Goal: Transaction & Acquisition: Purchase product/service

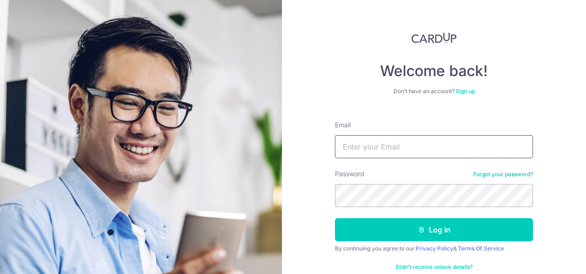
drag, startPoint x: 0, startPoint y: 0, endPoint x: 358, endPoint y: 145, distance: 386.7
click at [358, 145] on input "Email" at bounding box center [434, 146] width 198 height 23
type input "[PERSON_NAME][EMAIL_ADDRESS][DOMAIN_NAME]"
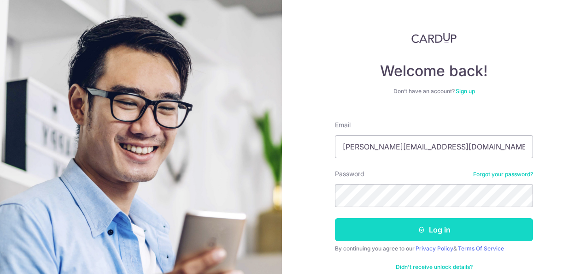
click at [390, 225] on button "Log in" at bounding box center [434, 229] width 198 height 23
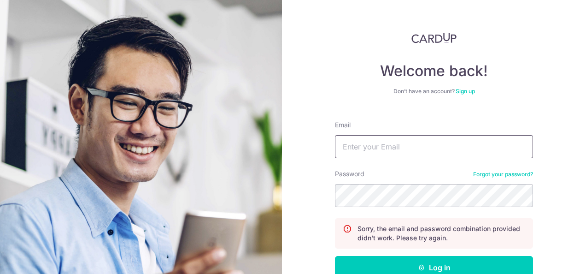
click at [368, 144] on input "Email" at bounding box center [434, 146] width 198 height 23
drag, startPoint x: 154, startPoint y: 147, endPoint x: 50, endPoint y: 134, distance: 104.9
click at [48, 138] on section "Welcome back! Don’t have an account? Sign up Email GINN.TOH@HOTMAIL.COM Passwor…" at bounding box center [293, 137] width 586 height 274
type input "ntanks_87@hotmail.com"
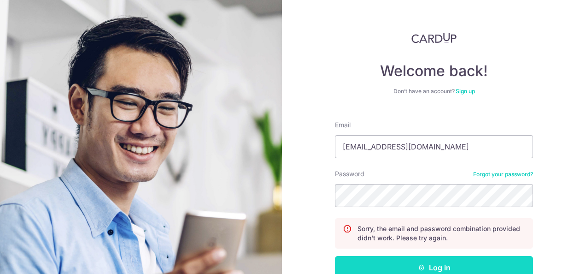
click at [423, 261] on button "Log in" at bounding box center [434, 267] width 198 height 23
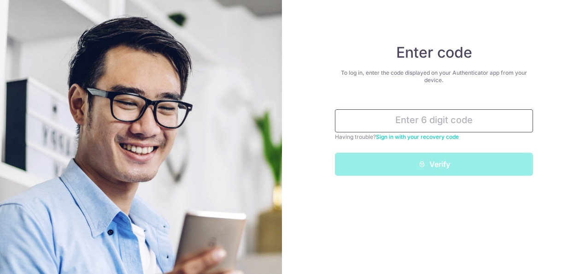
click at [391, 121] on input "text" at bounding box center [434, 120] width 198 height 23
paste input "624955"
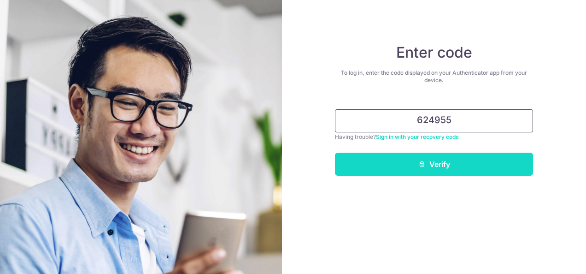
type input "624955"
click at [425, 160] on icon "submit" at bounding box center [421, 163] width 7 height 7
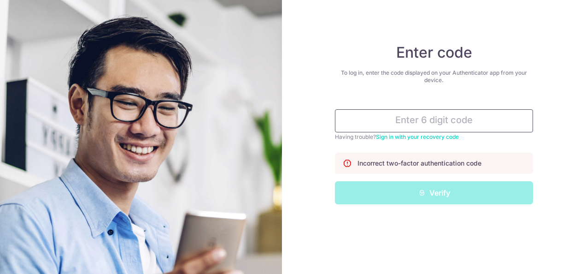
paste input "680973"
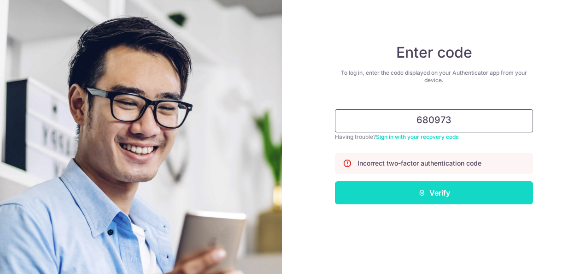
type input "680973"
click at [435, 187] on button "Verify" at bounding box center [434, 192] width 198 height 23
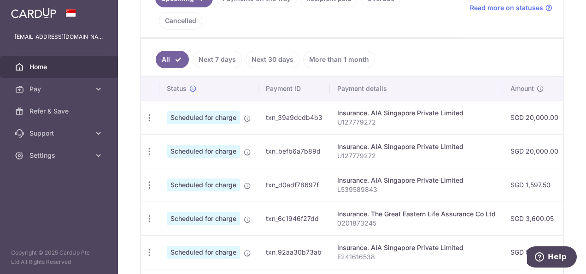
scroll to position [276, 0]
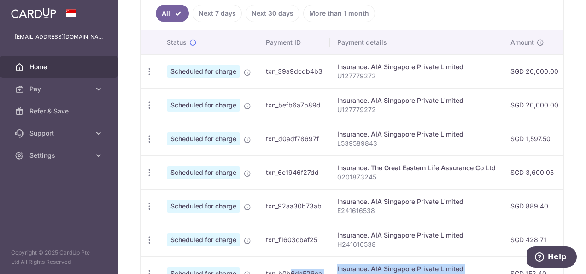
drag, startPoint x: 264, startPoint y: 264, endPoint x: 353, endPoint y: 264, distance: 89.8
click at [355, 264] on tr "Update payment Cancel payment Scheduled for charge txn_b0b6da526ca Insurance. A…" at bounding box center [507, 273] width 732 height 34
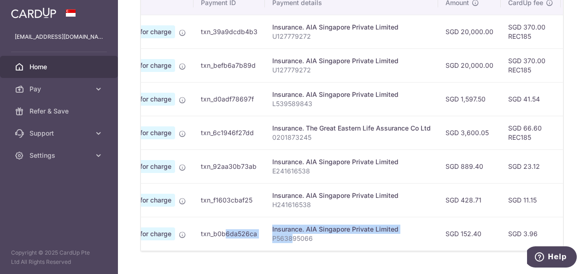
scroll to position [0, 0]
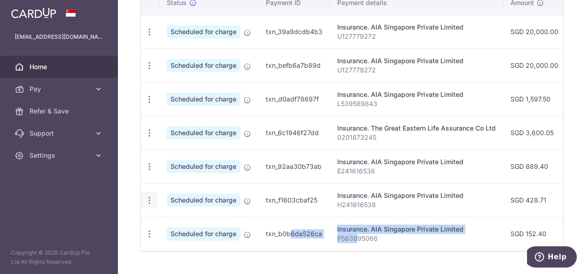
click at [149, 195] on icon "button" at bounding box center [150, 200] width 10 height 10
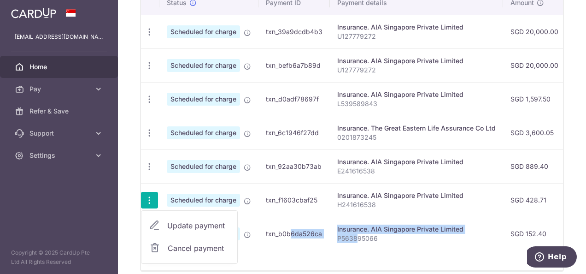
click at [189, 242] on span "Cancel payment" at bounding box center [199, 247] width 62 height 11
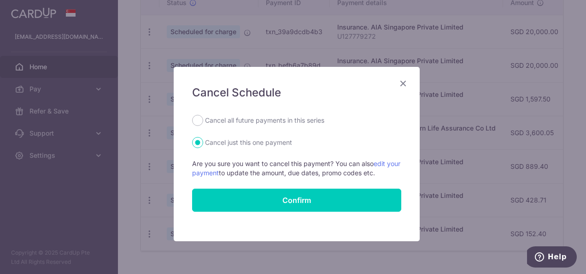
click at [220, 120] on label "Cancel all future payments in this series" at bounding box center [264, 120] width 119 height 11
click at [203, 120] on input "Cancel all future payments in this series" at bounding box center [197, 120] width 11 height 11
radio input "true"
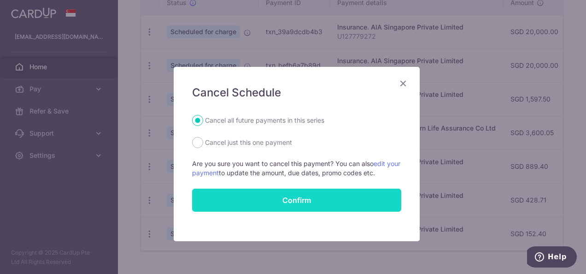
click at [253, 204] on button "Confirm" at bounding box center [296, 199] width 209 height 23
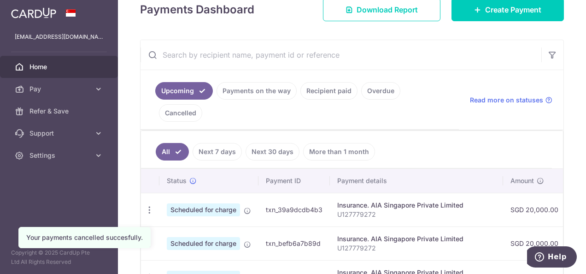
scroll to position [276, 0]
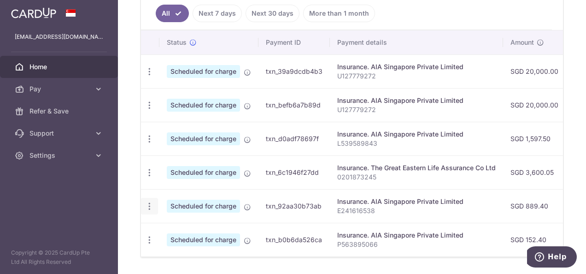
click at [152, 201] on icon "button" at bounding box center [150, 206] width 10 height 10
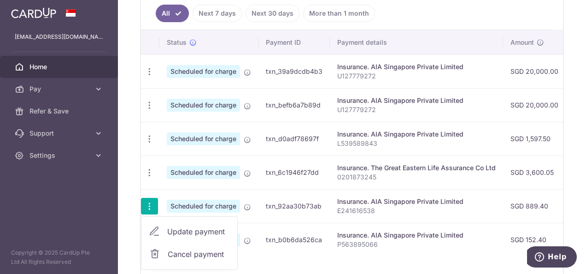
click at [198, 226] on span "Update payment" at bounding box center [198, 231] width 63 height 11
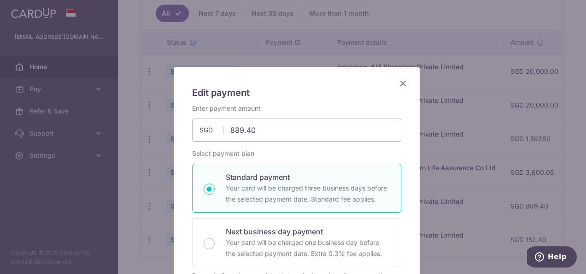
click at [400, 84] on icon "Close" at bounding box center [403, 83] width 11 height 12
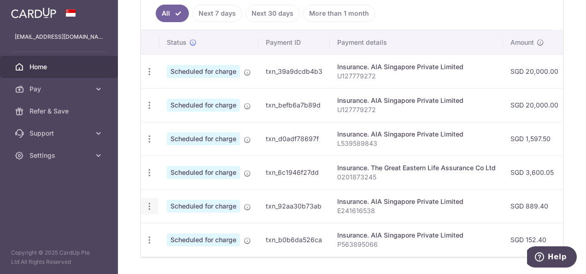
click at [147, 201] on icon "button" at bounding box center [150, 206] width 10 height 10
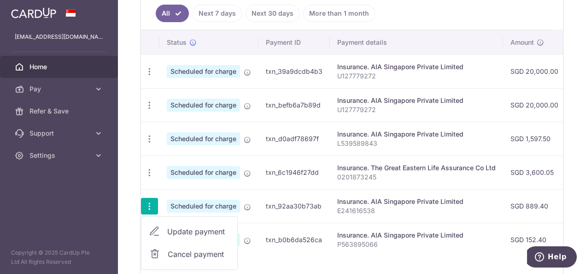
click at [200, 248] on span "Cancel payment" at bounding box center [199, 253] width 62 height 11
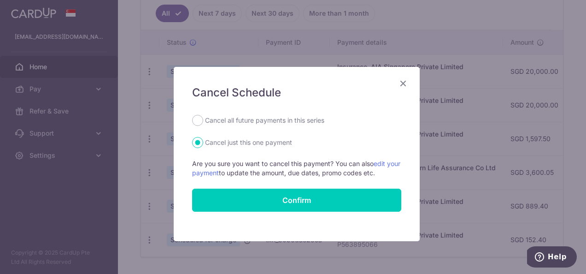
click at [229, 115] on label "Cancel all future payments in this series" at bounding box center [264, 120] width 119 height 11
click at [203, 115] on input "Cancel all future payments in this series" at bounding box center [197, 120] width 11 height 11
radio input "true"
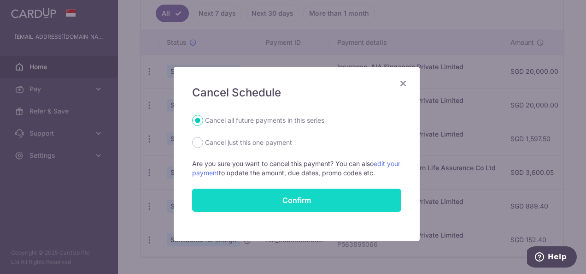
click at [263, 199] on button "Confirm" at bounding box center [296, 199] width 209 height 23
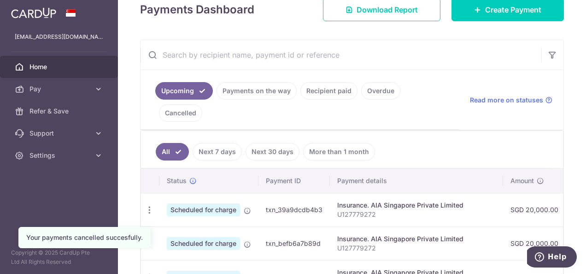
scroll to position [249, 0]
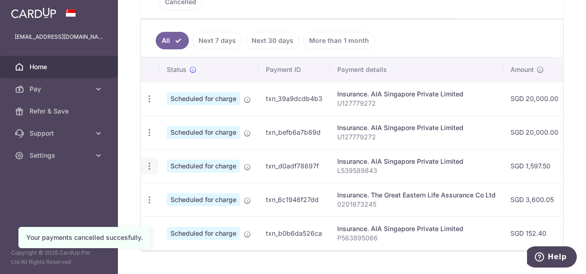
click at [149, 161] on icon "button" at bounding box center [150, 166] width 10 height 10
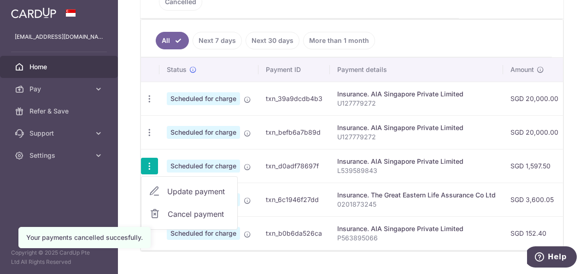
click at [176, 208] on span "Cancel payment" at bounding box center [199, 213] width 62 height 11
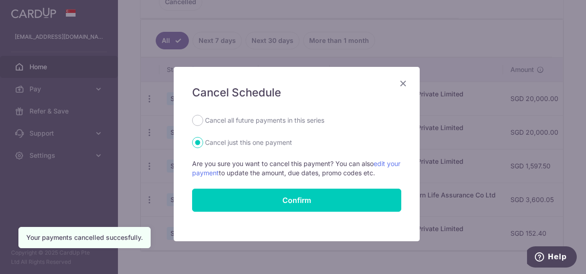
click at [245, 121] on label "Cancel all future payments in this series" at bounding box center [264, 120] width 119 height 11
click at [203, 121] on input "Cancel all future payments in this series" at bounding box center [197, 120] width 11 height 11
radio input "true"
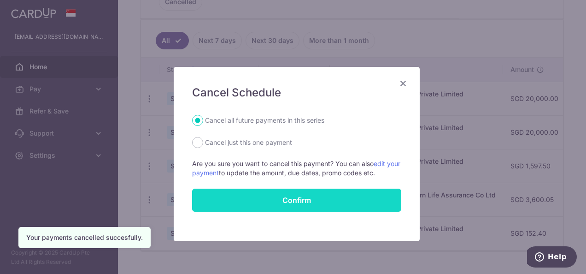
click at [222, 205] on button "Confirm" at bounding box center [296, 199] width 209 height 23
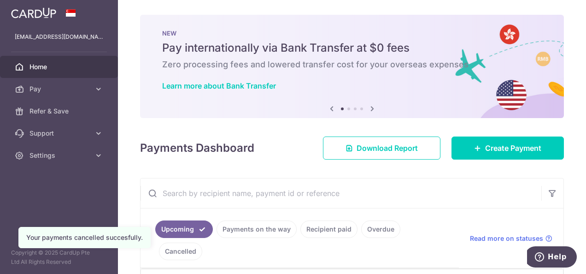
scroll to position [216, 0]
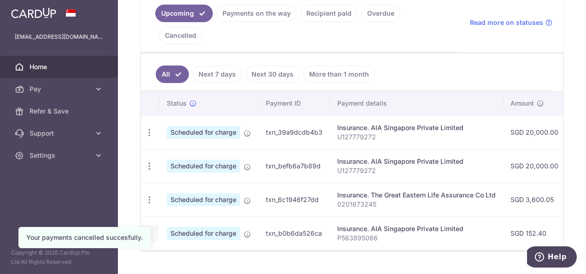
click at [151, 229] on icon "button" at bounding box center [150, 234] width 10 height 10
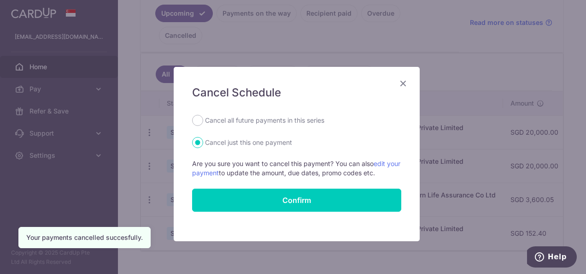
click at [249, 117] on label "Cancel all future payments in this series" at bounding box center [264, 120] width 119 height 11
click at [203, 117] on input "Cancel all future payments in this series" at bounding box center [197, 120] width 11 height 11
radio input "true"
drag, startPoint x: 269, startPoint y: 200, endPoint x: 274, endPoint y: 197, distance: 5.6
click at [270, 200] on button "Confirm" at bounding box center [296, 199] width 209 height 23
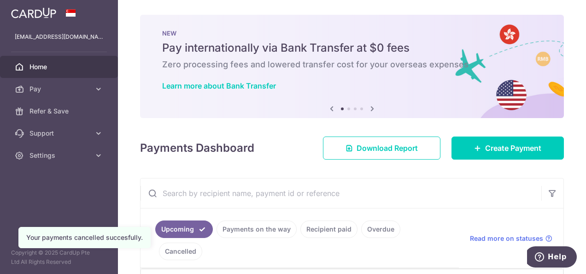
scroll to position [182, 0]
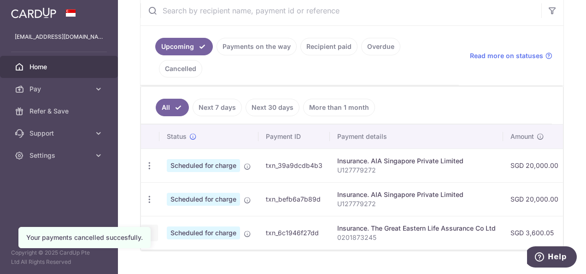
click at [151, 228] on icon "button" at bounding box center [150, 233] width 10 height 10
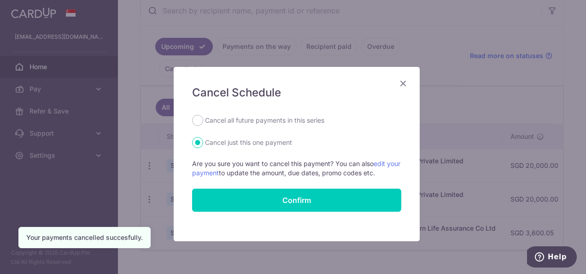
click at [238, 120] on label "Cancel all future payments in this series" at bounding box center [264, 120] width 119 height 11
click at [203, 120] on input "Cancel all future payments in this series" at bounding box center [197, 120] width 11 height 11
radio input "true"
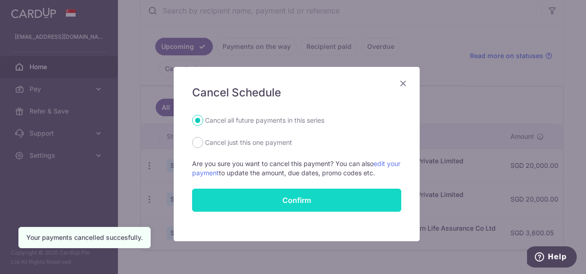
click at [270, 199] on button "Confirm" at bounding box center [296, 199] width 209 height 23
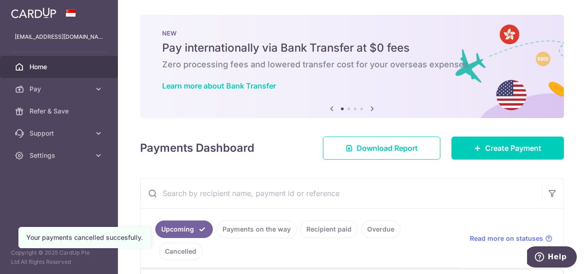
scroll to position [92, 0]
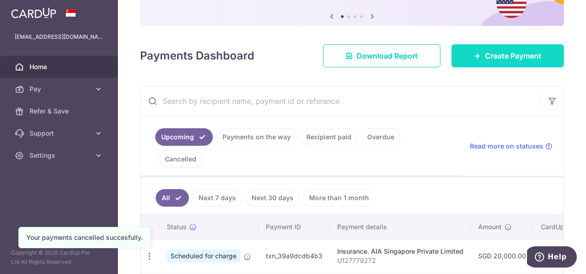
click at [529, 55] on span "Create Payment" at bounding box center [513, 55] width 56 height 11
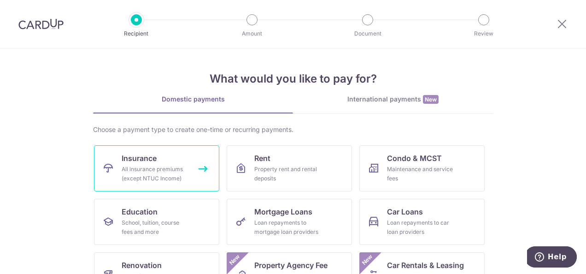
click at [161, 164] on div "All insurance premiums (except NTUC Income)" at bounding box center [155, 173] width 66 height 18
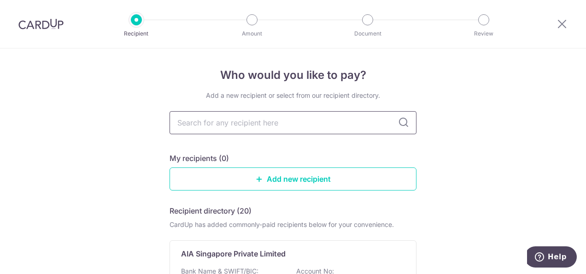
click at [228, 129] on input "text" at bounding box center [293, 122] width 247 height 23
type input "aia"
click at [91, 115] on div "Who would you like to pay? Add a new recipient or select from our recipient dir…" at bounding box center [293, 226] width 586 height 357
click at [357, 249] on div "AIA Singapore Private Limited" at bounding box center [287, 253] width 213 height 11
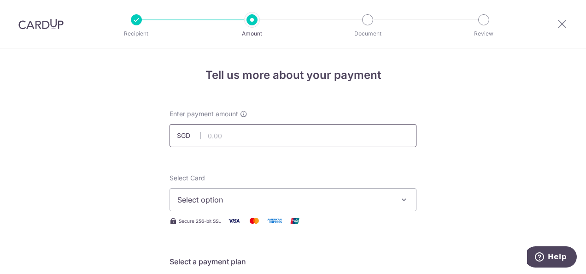
drag, startPoint x: 213, startPoint y: 133, endPoint x: 219, endPoint y: 133, distance: 6.5
click at [213, 133] on input "text" at bounding box center [293, 135] width 247 height 23
type input "3,000.00"
click at [266, 205] on button "Select option" at bounding box center [293, 199] width 247 height 23
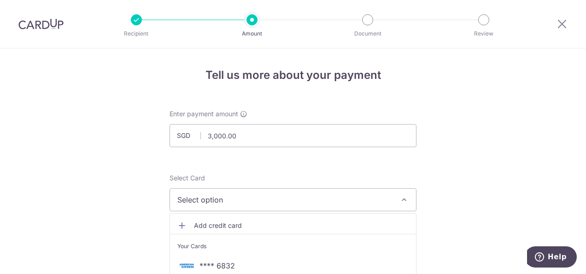
scroll to position [92, 0]
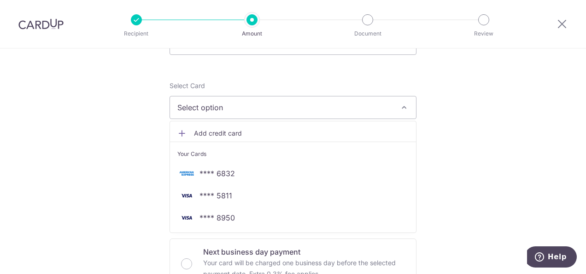
click at [211, 126] on link "Add credit card" at bounding box center [293, 133] width 246 height 17
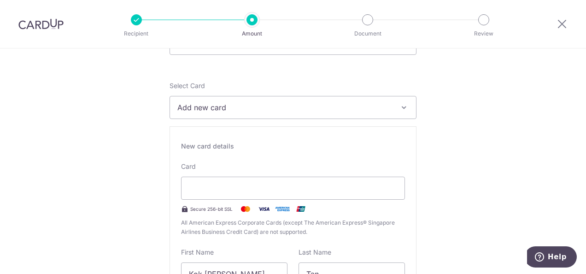
click at [384, 99] on button "Add new card" at bounding box center [293, 107] width 247 height 23
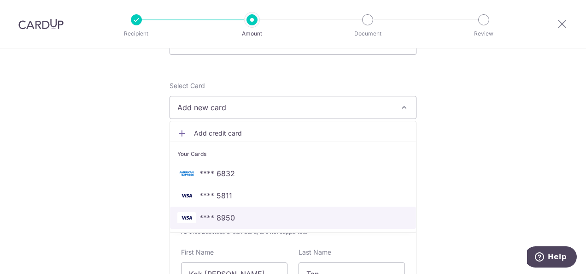
drag, startPoint x: 229, startPoint y: 215, endPoint x: 209, endPoint y: 214, distance: 20.3
click at [229, 215] on span "**** 8950" at bounding box center [216, 217] width 35 height 11
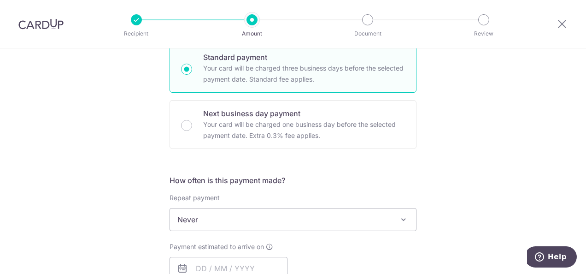
scroll to position [322, 0]
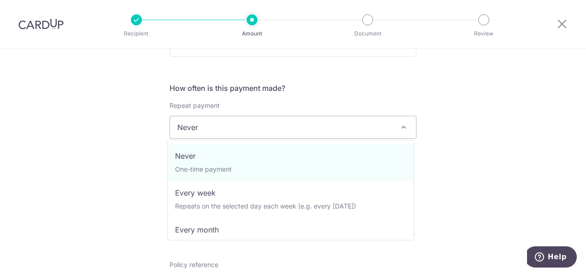
click at [237, 129] on span "Never" at bounding box center [293, 127] width 246 height 22
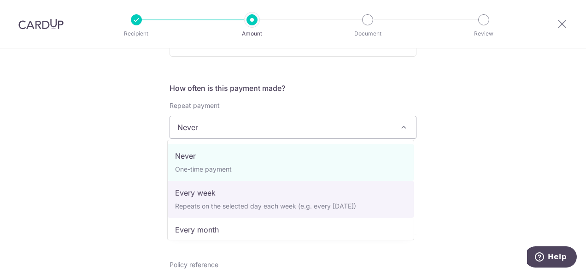
scroll to position [92, 0]
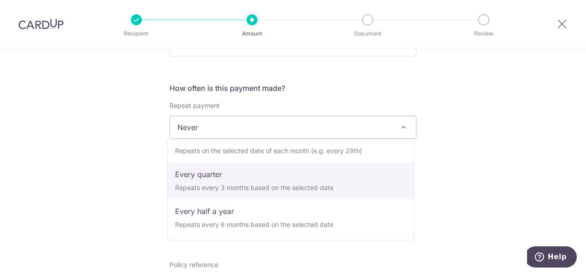
select select "4"
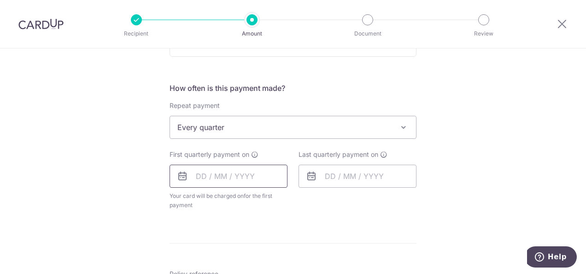
click at [232, 172] on input "text" at bounding box center [229, 175] width 118 height 23
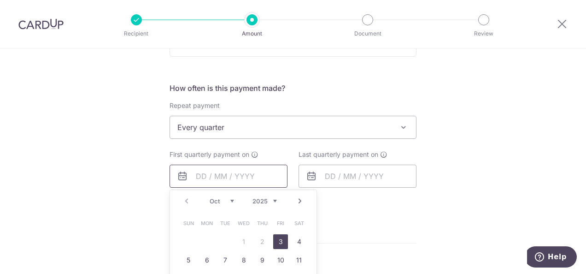
scroll to position [369, 0]
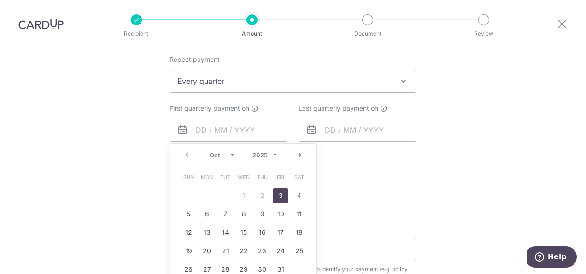
click at [278, 196] on link "3" at bounding box center [280, 195] width 15 height 15
type input "03/10/2025"
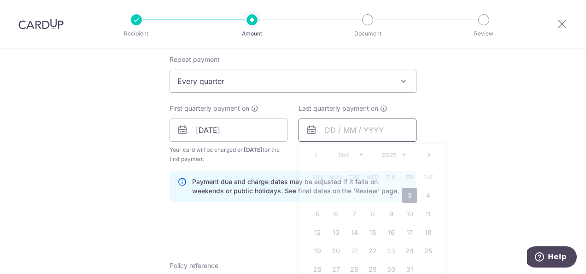
click at [370, 128] on input "text" at bounding box center [358, 129] width 118 height 23
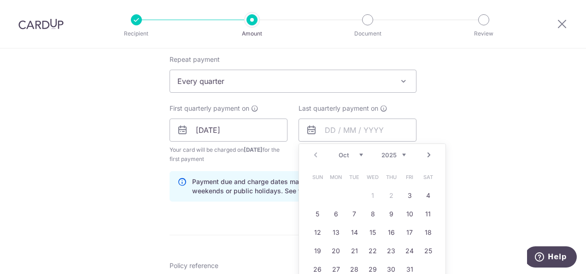
click at [429, 155] on link "Next" at bounding box center [428, 154] width 11 height 11
click at [366, 266] on link "31" at bounding box center [372, 269] width 15 height 15
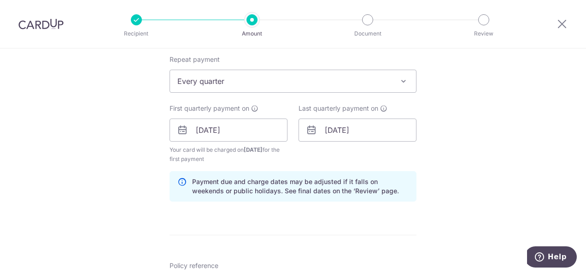
scroll to position [461, 0]
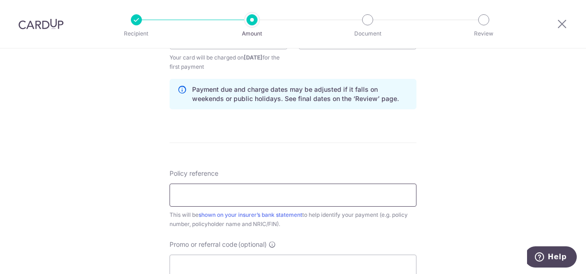
click at [209, 187] on input "Policy reference" at bounding box center [293, 194] width 247 height 23
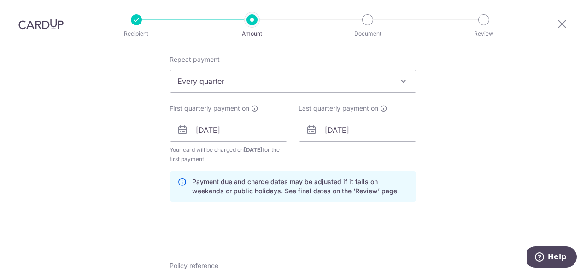
click at [441, 143] on div "Tell us more about your payment Enter payment amount SGD 3,000.00 3000.00 Selec…" at bounding box center [293, 120] width 586 height 880
click at [370, 124] on input "31/12/2025" at bounding box center [358, 129] width 118 height 23
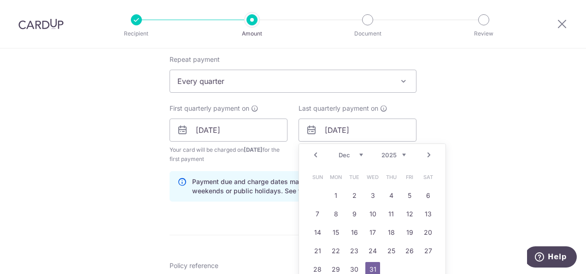
click at [428, 155] on link "Next" at bounding box center [428, 154] width 11 height 11
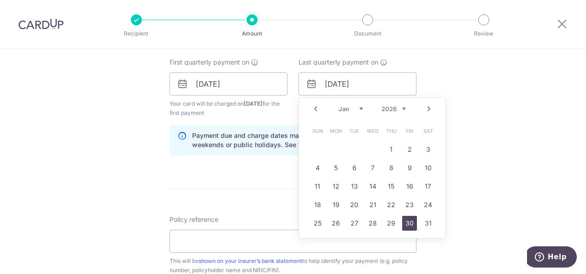
click at [404, 221] on link "30" at bounding box center [409, 223] width 15 height 15
type input "30/01/2026"
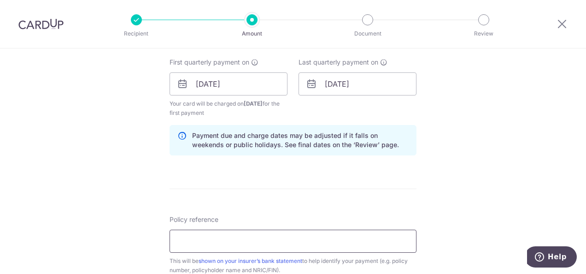
click at [252, 239] on input "Policy reference" at bounding box center [293, 240] width 247 height 23
type input "u"
type input "U126756843"
click at [477, 192] on div "Tell us more about your payment Enter payment amount SGD 3,000.00 3000.00 Selec…" at bounding box center [293, 74] width 586 height 880
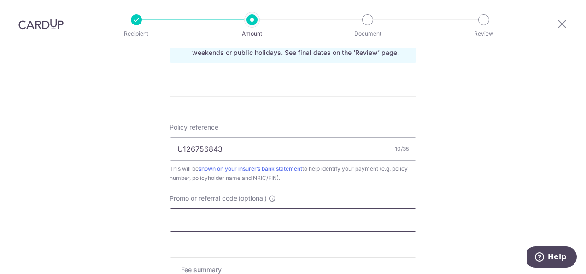
click at [241, 219] on input "Promo or referral code (optional)" at bounding box center [293, 219] width 247 height 23
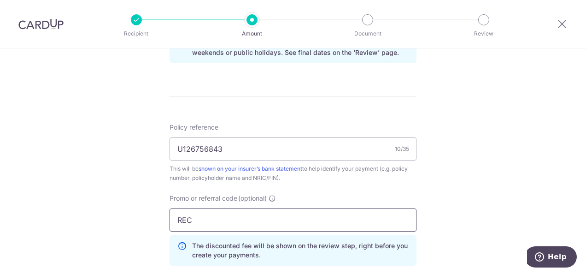
click at [227, 213] on input "REC" at bounding box center [293, 219] width 247 height 23
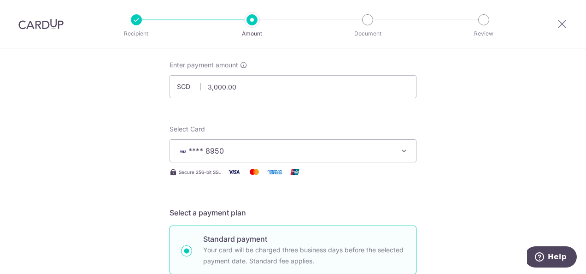
scroll to position [0, 0]
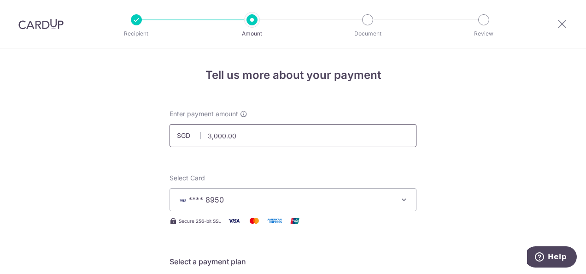
type input "REC185"
drag, startPoint x: 275, startPoint y: 137, endPoint x: 135, endPoint y: 135, distance: 139.6
type input "6,000.00"
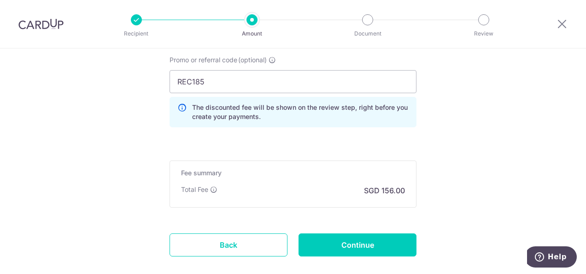
scroll to position [694, 0]
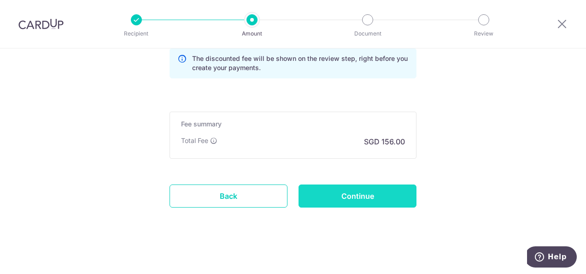
click at [382, 191] on input "Continue" at bounding box center [358, 195] width 118 height 23
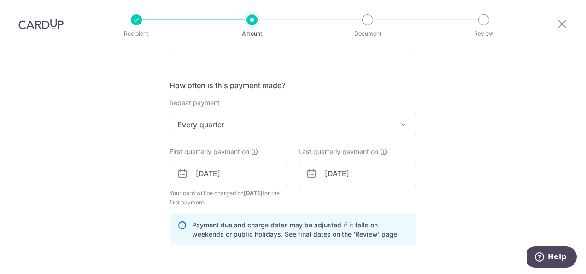
scroll to position [371, 0]
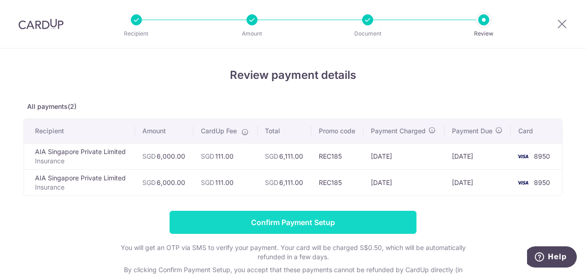
click at [288, 227] on input "Confirm Payment Setup" at bounding box center [293, 222] width 247 height 23
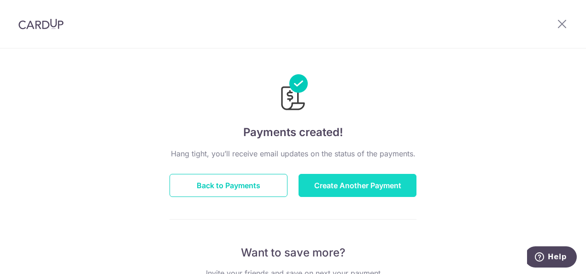
click at [319, 184] on button "Create Another Payment" at bounding box center [358, 185] width 118 height 23
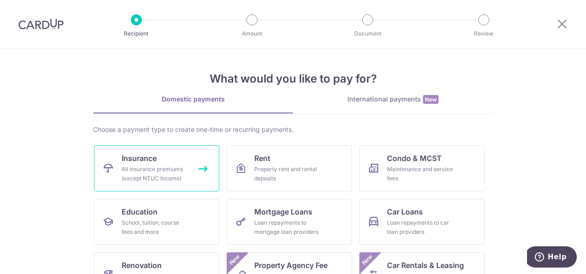
click at [144, 158] on span "Insurance" at bounding box center [139, 157] width 35 height 11
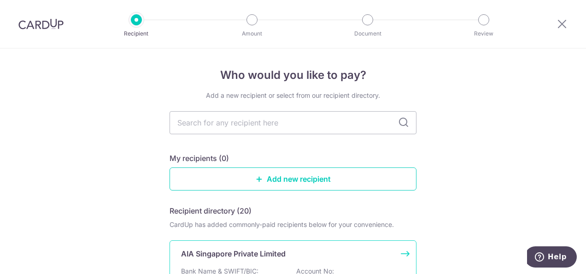
click at [281, 258] on p "AIA Singapore Private Limited" at bounding box center [233, 253] width 105 height 11
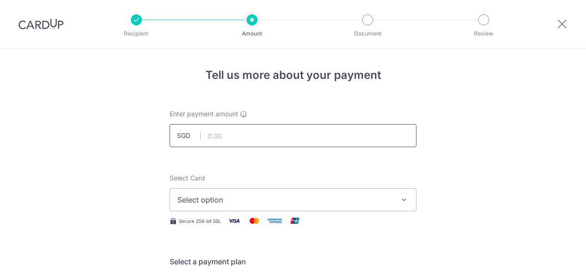
drag, startPoint x: 0, startPoint y: 0, endPoint x: 254, endPoint y: 135, distance: 287.3
click at [254, 135] on input "text" at bounding box center [293, 135] width 247 height 23
type input "2,735.00"
click at [289, 194] on span "Select option" at bounding box center [284, 199] width 215 height 11
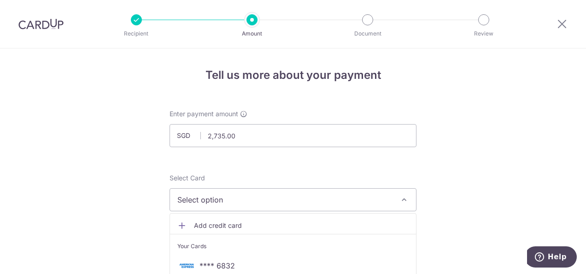
scroll to position [138, 0]
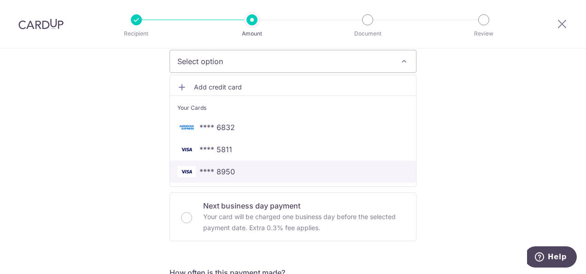
click at [211, 172] on span "**** 8950" at bounding box center [216, 171] width 35 height 11
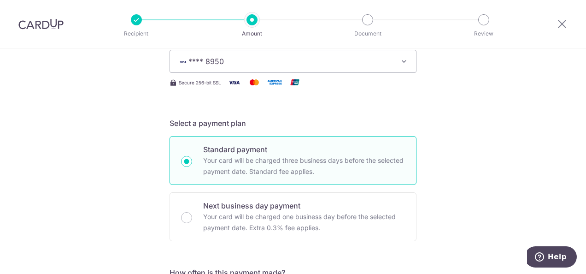
scroll to position [276, 0]
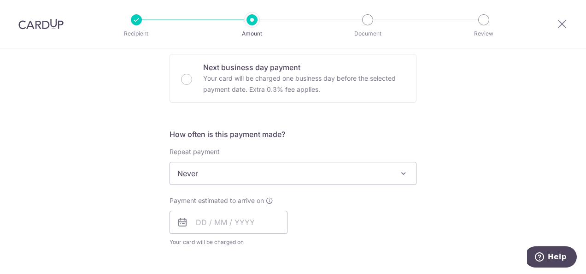
click at [227, 175] on span "Never" at bounding box center [293, 173] width 246 height 22
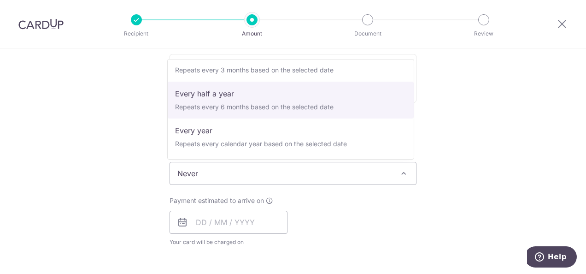
scroll to position [83, 0]
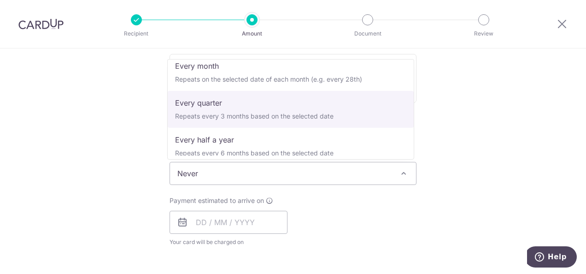
select select "4"
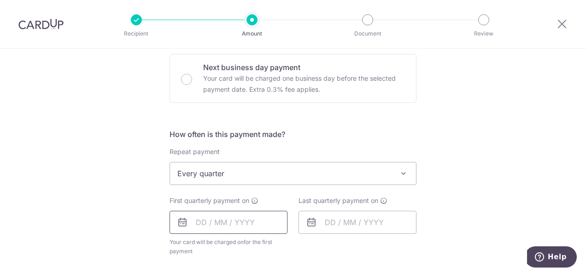
click at [222, 215] on input "text" at bounding box center [229, 222] width 118 height 23
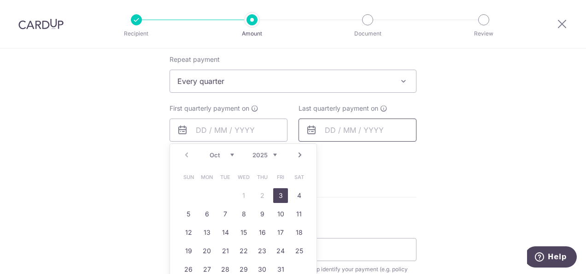
drag, startPoint x: 280, startPoint y: 191, endPoint x: 378, endPoint y: 124, distance: 118.4
click at [280, 191] on link "3" at bounding box center [280, 195] width 15 height 15
type input "03/10/2025"
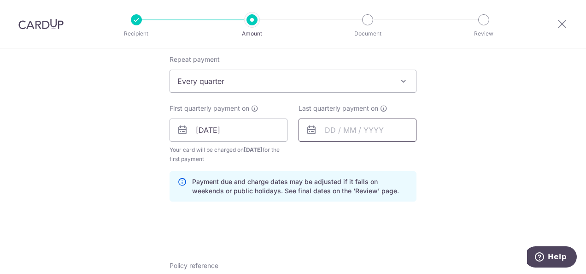
click at [381, 133] on input "text" at bounding box center [358, 129] width 118 height 23
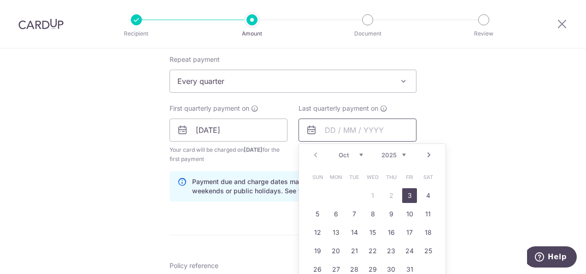
scroll to position [415, 0]
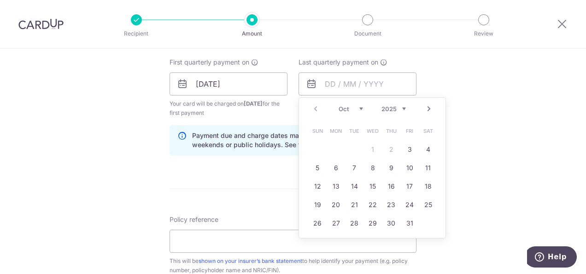
click at [424, 106] on link "Next" at bounding box center [428, 108] width 11 height 11
click at [413, 222] on link "30" at bounding box center [409, 223] width 15 height 15
type input "30/01/2026"
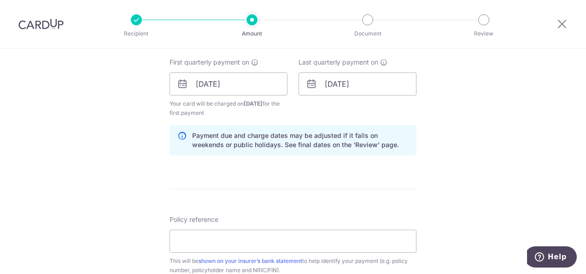
click at [467, 146] on div "Tell us more about your payment Enter payment amount SGD 2,735.00 2735.00 Selec…" at bounding box center [293, 74] width 586 height 880
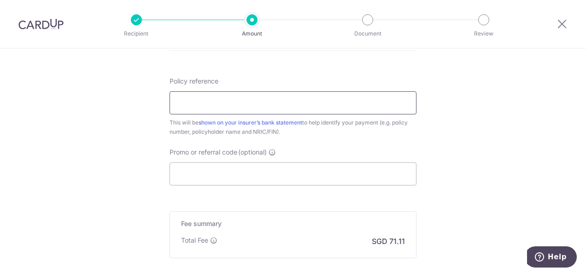
click at [287, 100] on input "Policy reference" at bounding box center [293, 102] width 247 height 23
type input "L544796139"
click at [275, 175] on input "Promo or referral code (optional)" at bounding box center [293, 173] width 247 height 23
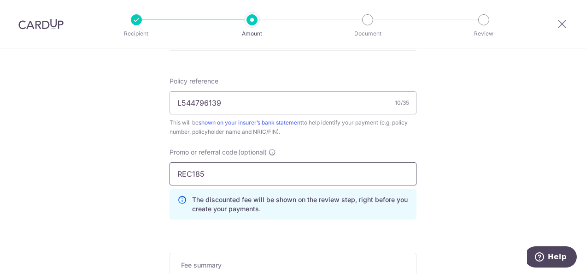
type input "REC185"
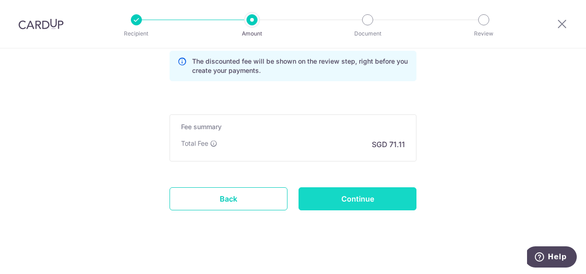
click at [381, 200] on input "Continue" at bounding box center [358, 198] width 118 height 23
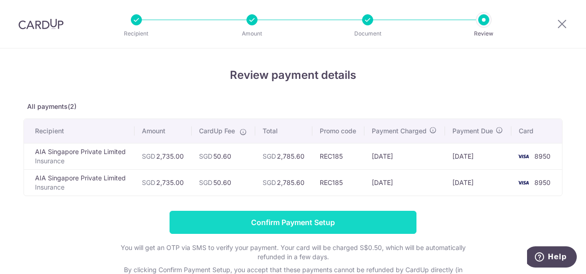
click at [312, 224] on input "Confirm Payment Setup" at bounding box center [293, 222] width 247 height 23
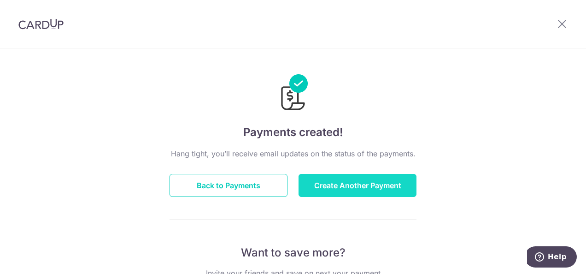
click at [381, 185] on button "Create Another Payment" at bounding box center [358, 185] width 118 height 23
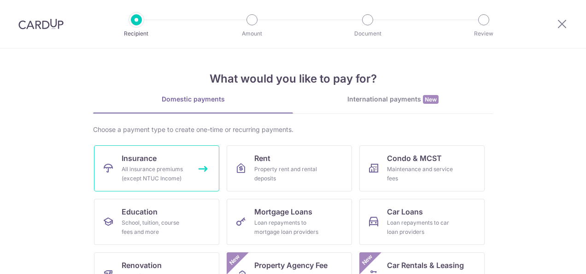
click at [188, 149] on link "Insurance All insurance premiums (except NTUC Income)" at bounding box center [156, 168] width 125 height 46
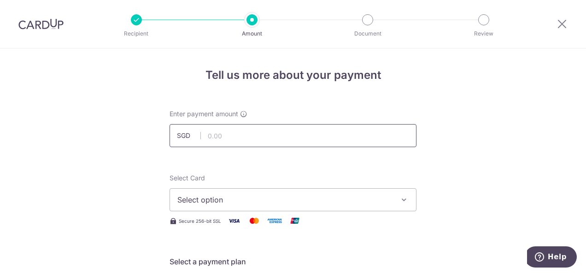
click at [248, 137] on input "text" at bounding box center [293, 135] width 247 height 23
type input "3,690.72"
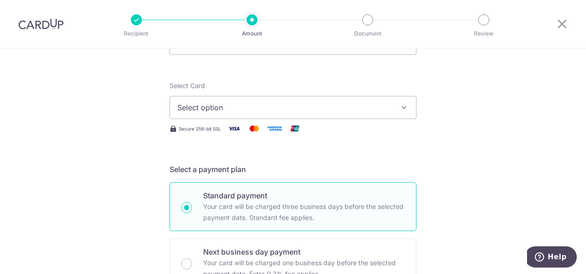
click at [269, 102] on span "Select option" at bounding box center [284, 107] width 215 height 11
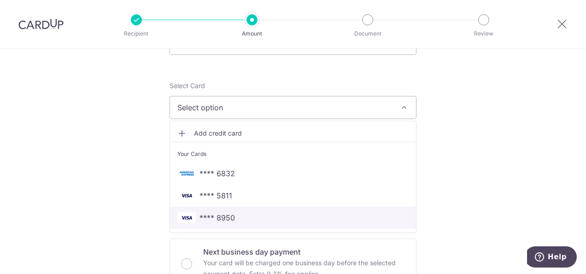
click at [240, 214] on span "**** 8950" at bounding box center [292, 217] width 231 height 11
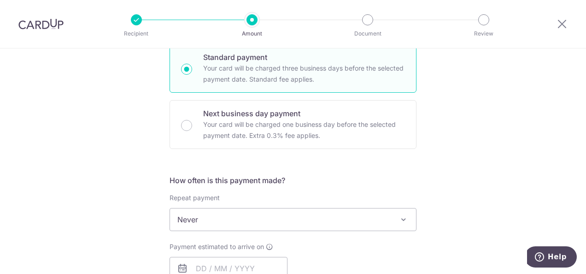
scroll to position [276, 0]
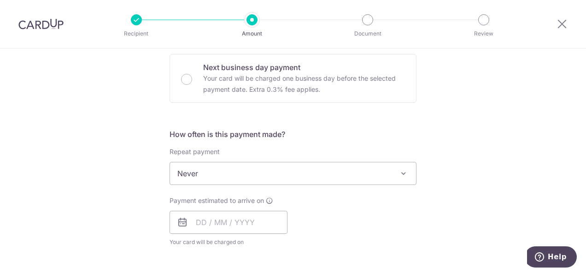
click at [226, 166] on span "Never" at bounding box center [293, 173] width 246 height 22
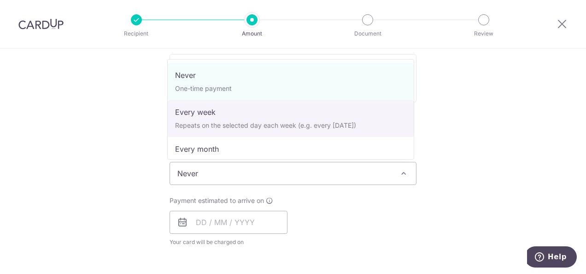
scroll to position [92, 0]
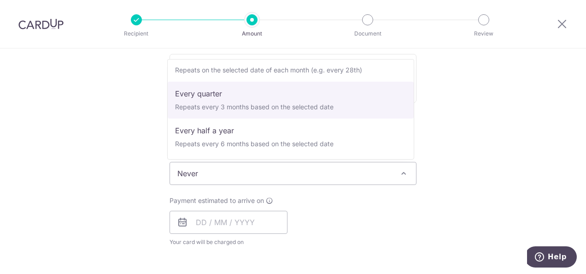
drag, startPoint x: 233, startPoint y: 96, endPoint x: 233, endPoint y: 112, distance: 16.1
select select "4"
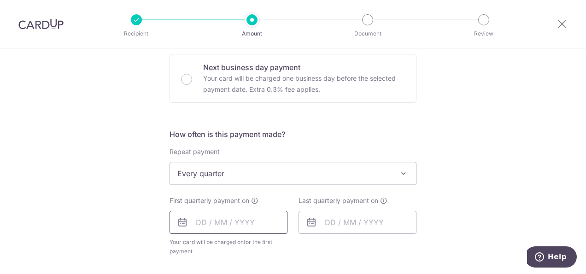
click at [216, 225] on input "text" at bounding box center [229, 222] width 118 height 23
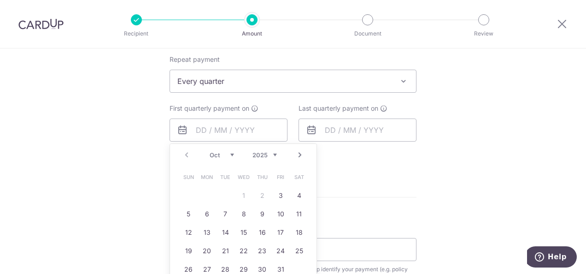
click at [300, 152] on link "Next" at bounding box center [299, 154] width 11 height 11
click at [282, 214] on link "7" at bounding box center [280, 213] width 15 height 15
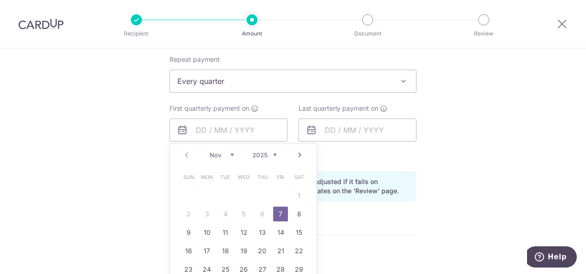
type input "07/11/2025"
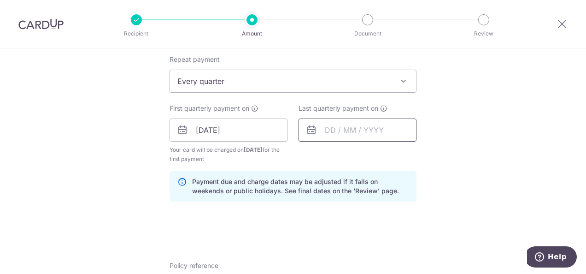
click at [398, 126] on input "text" at bounding box center [358, 129] width 118 height 23
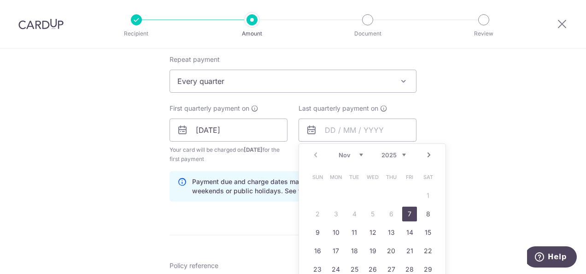
click at [426, 154] on link "Next" at bounding box center [428, 154] width 11 height 11
click at [386, 248] on link "26" at bounding box center [391, 250] width 15 height 15
type input "26/02/2026"
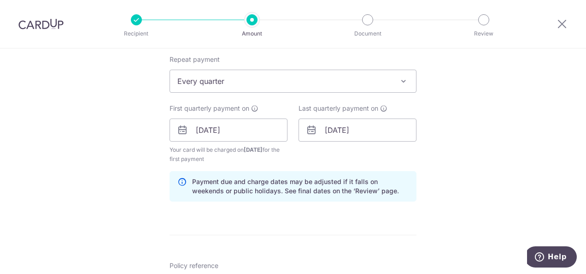
click at [486, 178] on div "Tell us more about your payment Enter payment amount SGD 3,690.72 3690.72 Selec…" at bounding box center [293, 120] width 586 height 880
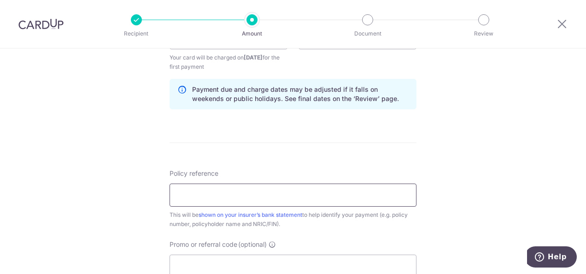
click at [229, 195] on input "Policy reference" at bounding box center [293, 194] width 247 height 23
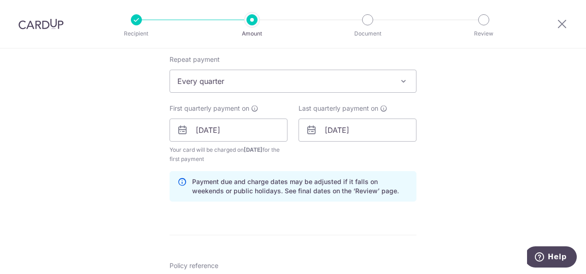
click at [456, 132] on div "Tell us more about your payment Enter payment amount SGD 3,690.72 3690.72 Selec…" at bounding box center [293, 120] width 586 height 880
click at [238, 76] on span "Every quarter" at bounding box center [293, 81] width 246 height 22
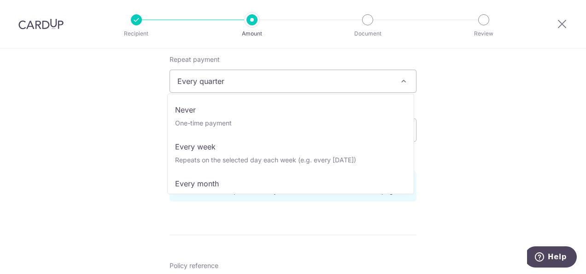
scroll to position [61, 0]
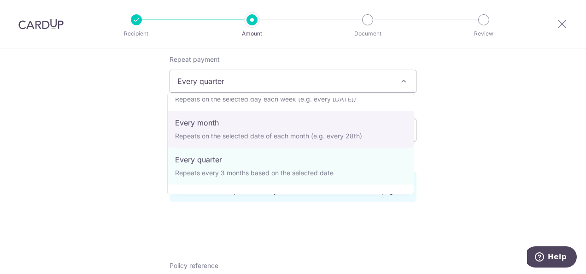
select select "3"
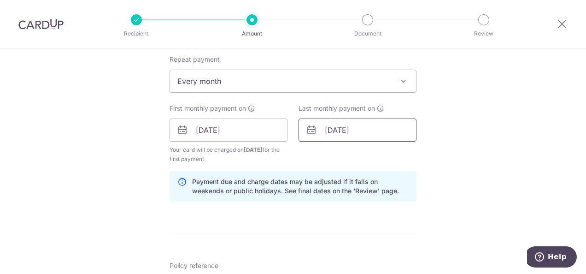
click at [365, 130] on input "26/02/2026" at bounding box center [358, 129] width 118 height 23
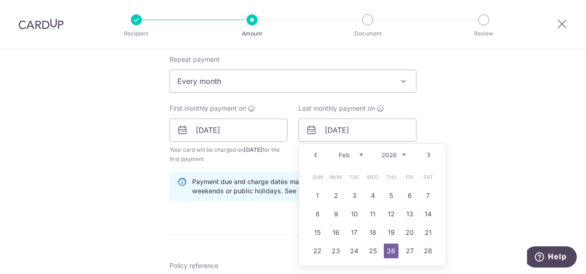
click at [312, 155] on link "Prev" at bounding box center [315, 154] width 11 height 11
click at [402, 264] on link "30" at bounding box center [409, 269] width 15 height 15
type input "30/01/2026"
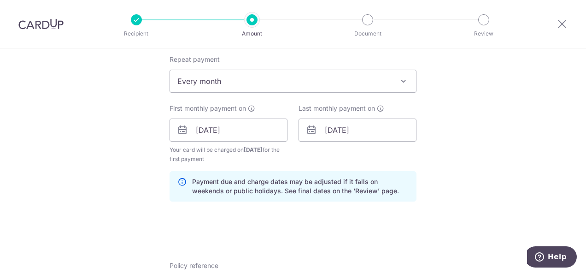
click at [442, 147] on div "Tell us more about your payment Enter payment amount SGD 3,690.72 3690.72 Selec…" at bounding box center [293, 120] width 586 height 880
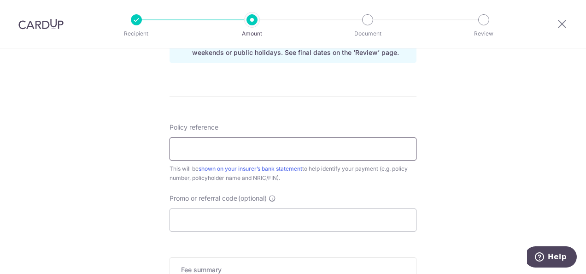
click at [292, 150] on input "Policy reference" at bounding box center [293, 148] width 247 height 23
type input "l"
type input "L544796142"
click at [258, 222] on input "Promo or referral code (optional)" at bounding box center [293, 219] width 247 height 23
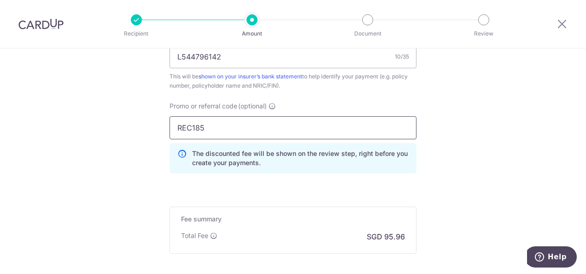
scroll to position [691, 0]
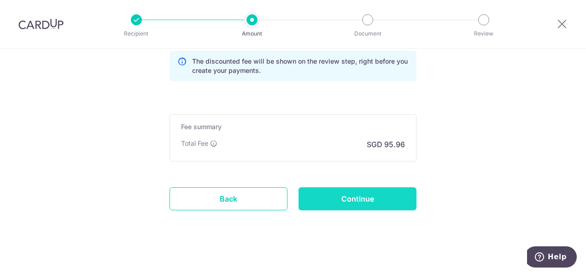
type input "REC185"
click at [341, 191] on input "Continue" at bounding box center [358, 198] width 118 height 23
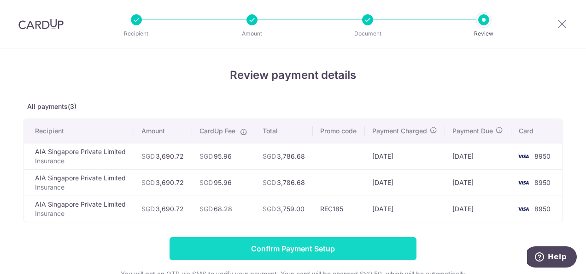
click at [267, 240] on input "Confirm Payment Setup" at bounding box center [293, 248] width 247 height 23
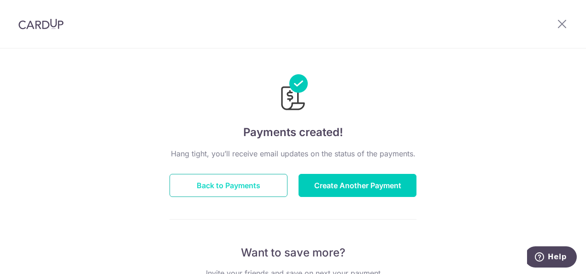
click at [213, 185] on button "Back to Payments" at bounding box center [229, 185] width 118 height 23
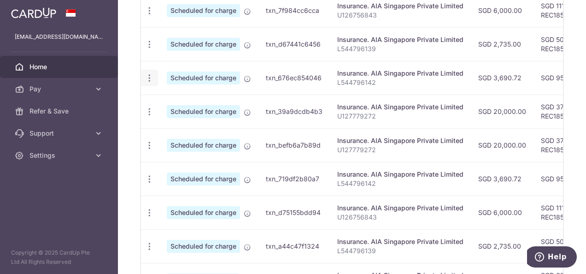
click at [149, 73] on icon "button" at bounding box center [150, 78] width 10 height 10
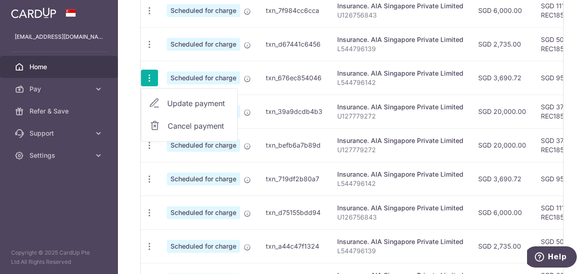
click at [192, 98] on span "Update payment" at bounding box center [198, 103] width 63 height 11
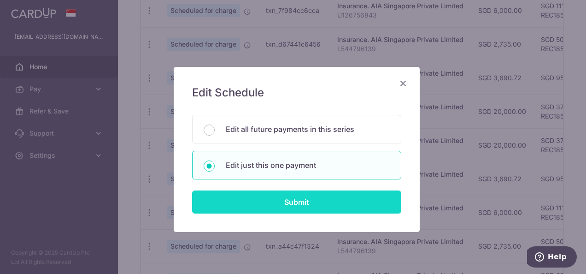
click at [269, 202] on input "Submit" at bounding box center [296, 201] width 209 height 23
radio input "true"
type input "3,690.72"
type input "[DATE]"
type input "L544796142"
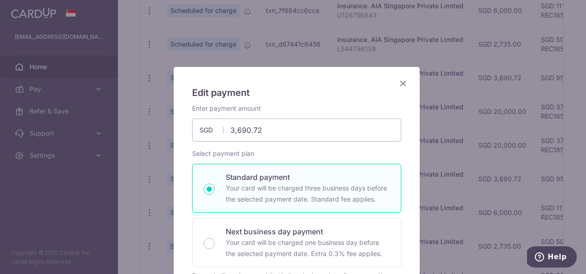
click at [400, 81] on icon "Close" at bounding box center [403, 83] width 11 height 12
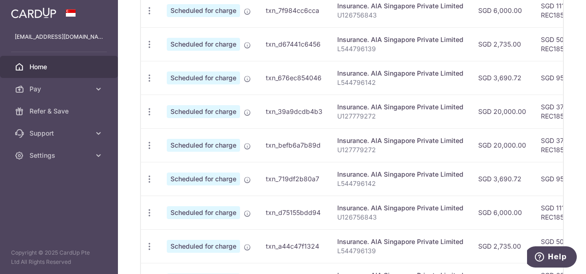
scroll to position [245, 0]
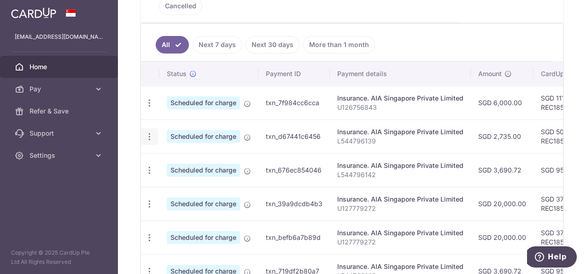
click at [149, 132] on icon "button" at bounding box center [150, 137] width 10 height 10
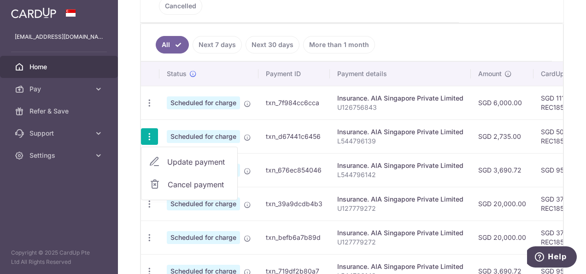
click at [195, 156] on span "Update payment" at bounding box center [198, 161] width 63 height 11
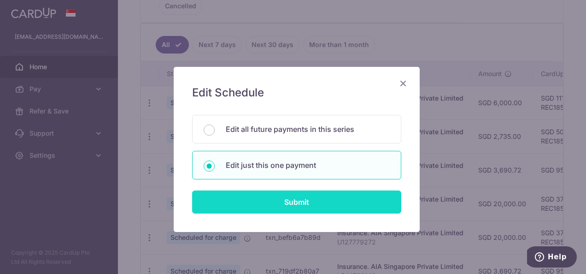
click at [258, 199] on input "Submit" at bounding box center [296, 201] width 209 height 23
type input "2,735.00"
radio input "true"
type input "[DATE]"
type input "L544796139"
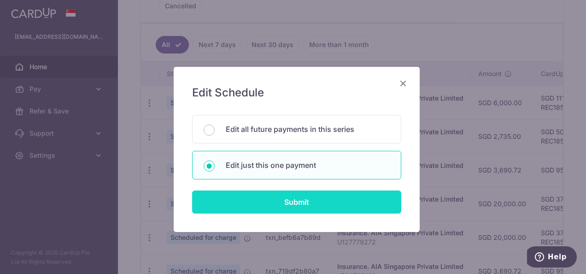
type input "REC185"
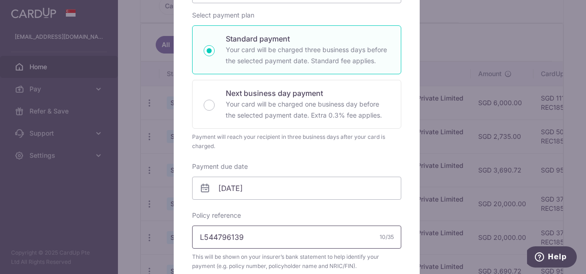
scroll to position [230, 0]
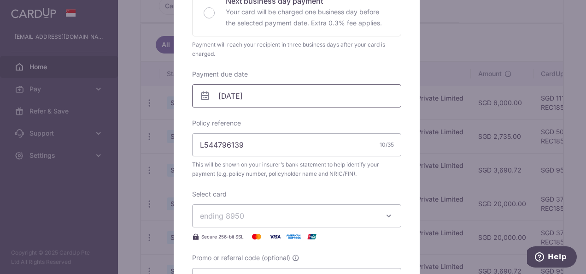
click at [271, 94] on input "[DATE]" at bounding box center [296, 95] width 209 height 23
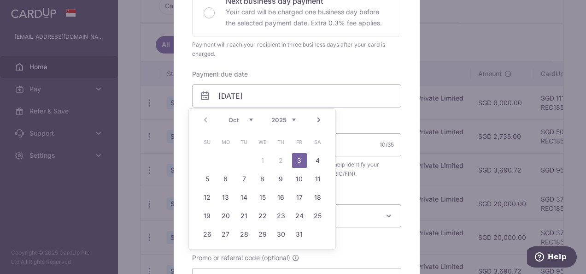
click at [315, 115] on link "Next" at bounding box center [318, 119] width 11 height 11
click at [299, 181] on link "7" at bounding box center [299, 178] width 15 height 15
type input "[DATE]"
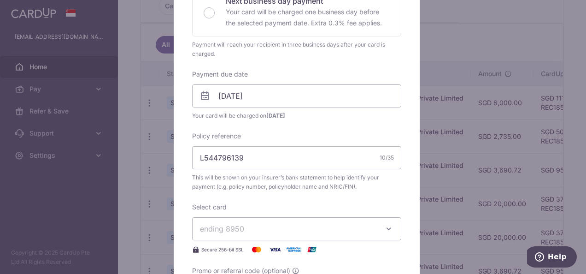
click at [334, 121] on div "Enter payment amount 2,735.00 2735.00 SGD To change the payment amount, please …" at bounding box center [296, 88] width 209 height 430
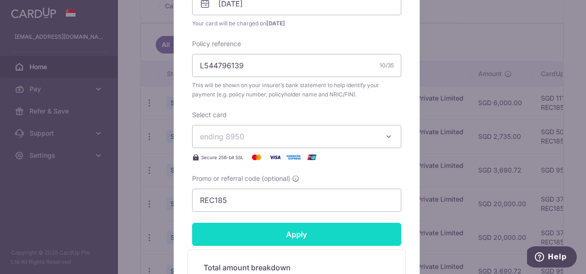
click at [287, 228] on input "Apply" at bounding box center [296, 234] width 209 height 23
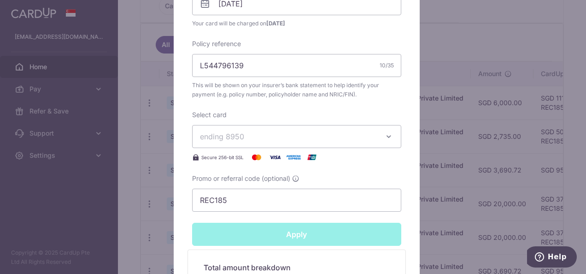
type input "Successfully Applied"
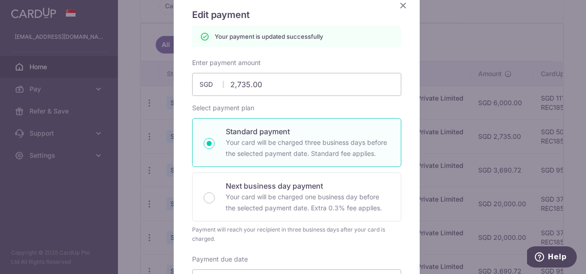
scroll to position [0, 0]
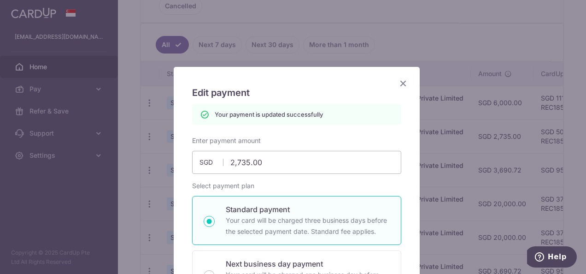
click at [398, 83] on icon "Close" at bounding box center [403, 83] width 11 height 12
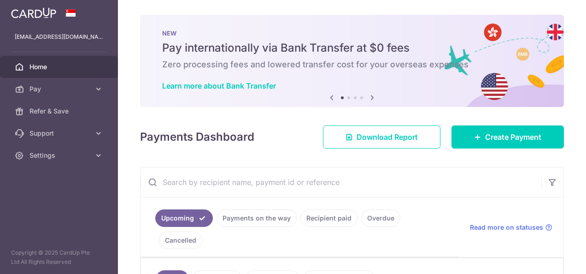
scroll to position [195, 0]
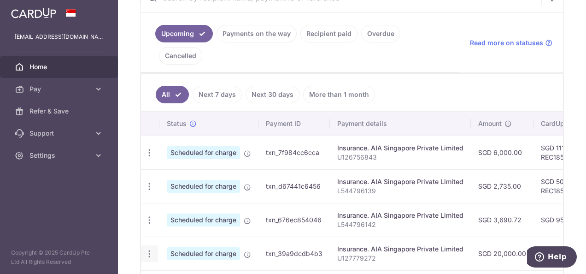
click at [148, 249] on icon "button" at bounding box center [150, 254] width 10 height 10
click at [180, 273] on span "Update payment" at bounding box center [198, 278] width 63 height 11
radio input "true"
type input "20,000.00"
type input "[DATE]"
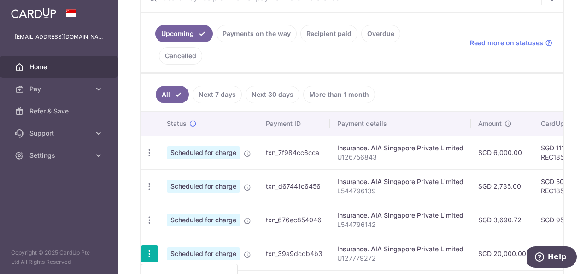
type input "U127779272"
type input "REC185"
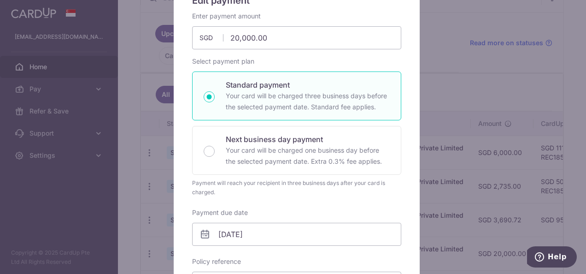
scroll to position [0, 0]
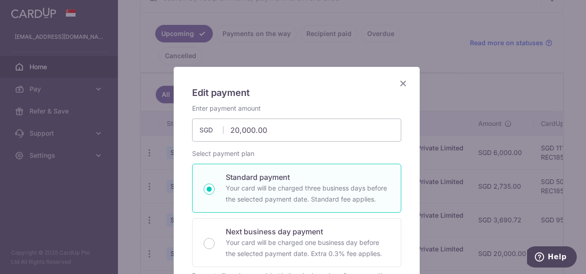
click at [398, 84] on icon "Close" at bounding box center [403, 83] width 11 height 12
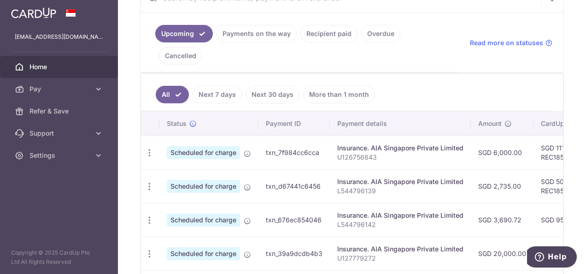
scroll to position [287, 0]
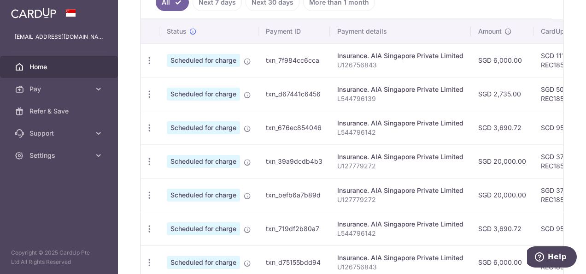
drag, startPoint x: 149, startPoint y: 137, endPoint x: 140, endPoint y: 134, distance: 9.9
click at [149, 157] on icon "button" at bounding box center [150, 162] width 10 height 10
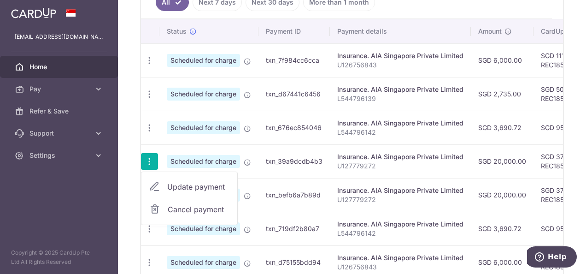
click at [183, 181] on span "Update payment" at bounding box center [198, 186] width 63 height 11
radio input "true"
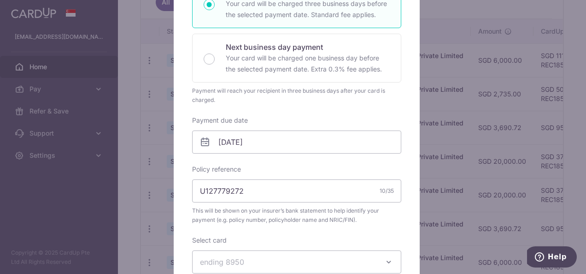
scroll to position [230, 0]
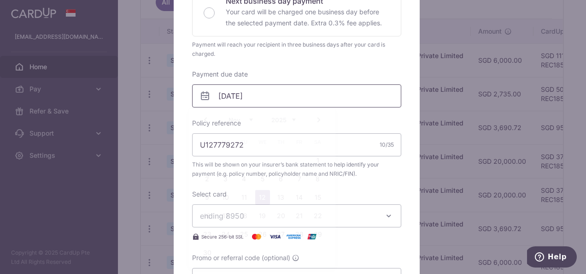
click at [299, 95] on input "[DATE]" at bounding box center [296, 95] width 209 height 23
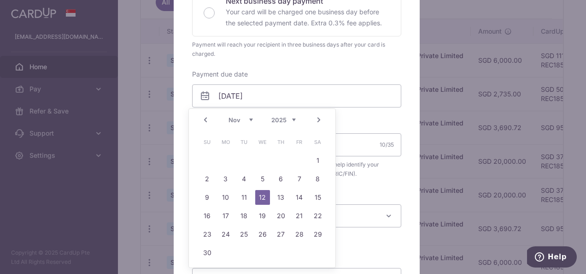
click at [203, 118] on link "Prev" at bounding box center [205, 119] width 11 height 11
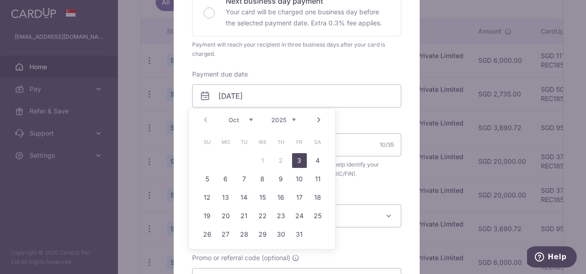
click at [298, 160] on link "3" at bounding box center [299, 160] width 15 height 15
type input "[DATE]"
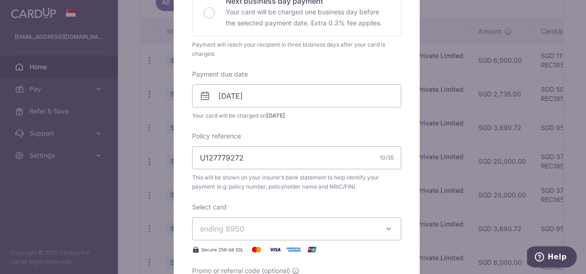
scroll to position [369, 0]
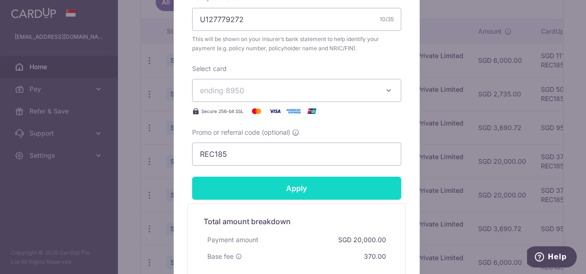
click at [279, 190] on input "Apply" at bounding box center [296, 187] width 209 height 23
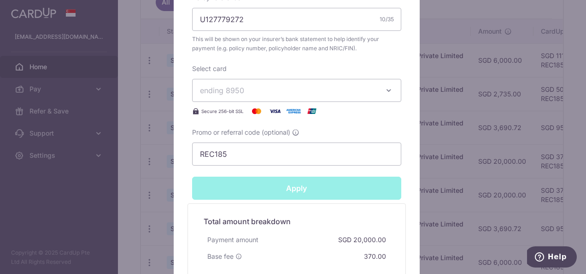
type input "Successfully Applied"
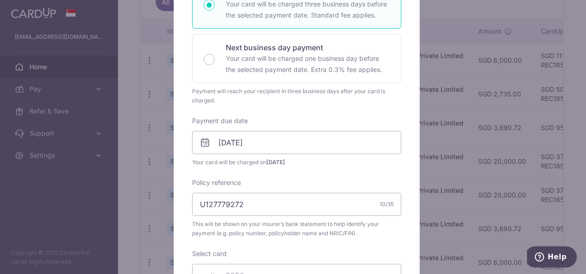
scroll to position [0, 0]
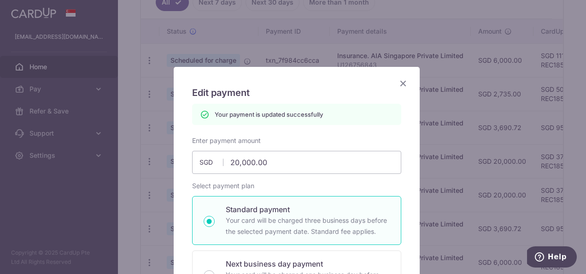
click at [398, 84] on icon "Close" at bounding box center [403, 83] width 11 height 12
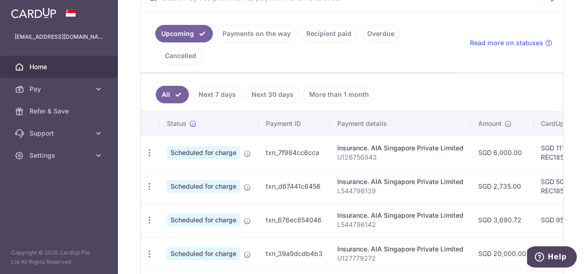
scroll to position [149, 0]
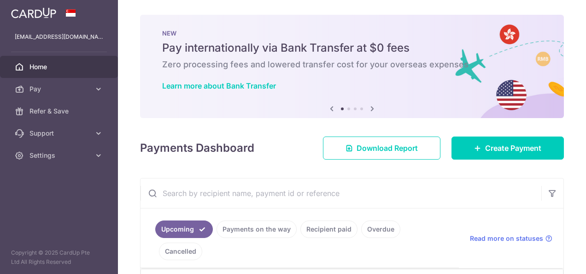
scroll to position [138, 0]
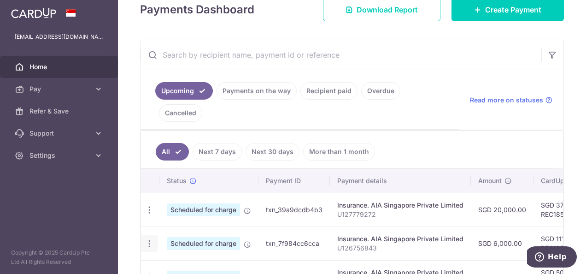
click at [147, 239] on icon "button" at bounding box center [150, 244] width 10 height 10
click at [182, 263] on span "Update payment" at bounding box center [198, 268] width 63 height 11
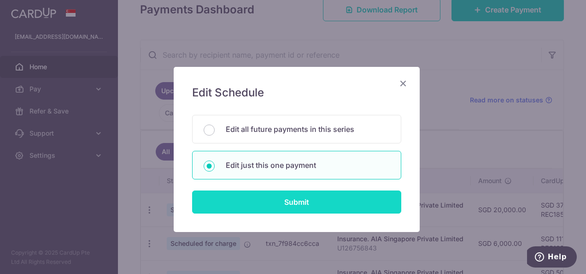
click at [266, 199] on input "Submit" at bounding box center [296, 201] width 209 height 23
radio input "true"
type input "6,000.00"
type input "[DATE]"
type input "U126756843"
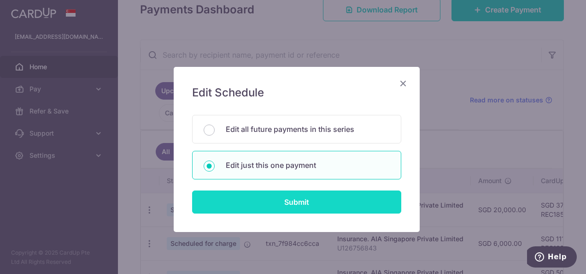
type input "REC185"
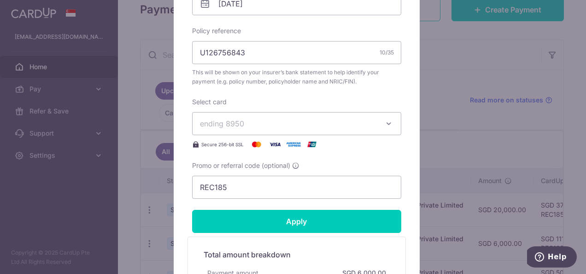
scroll to position [415, 0]
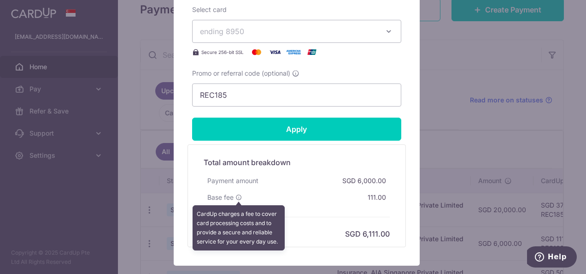
click at [235, 196] on icon at bounding box center [238, 197] width 6 height 6
click at [283, 189] on div "Base fee CardUp charges a fee to cover card processing costs and to provide a s…" at bounding box center [297, 197] width 186 height 17
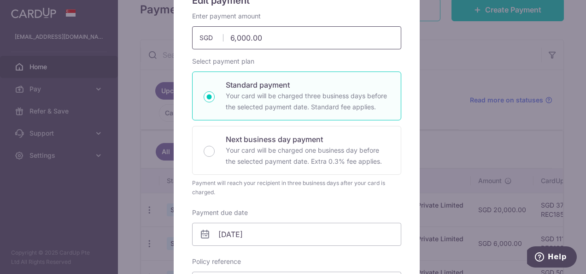
scroll to position [0, 0]
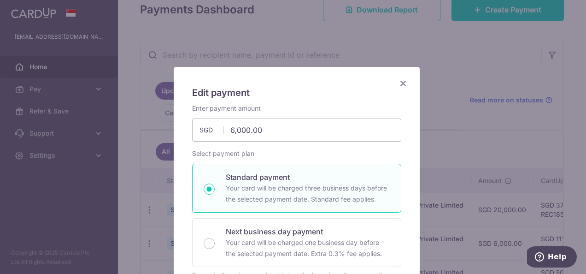
click at [401, 82] on icon "Close" at bounding box center [403, 83] width 11 height 12
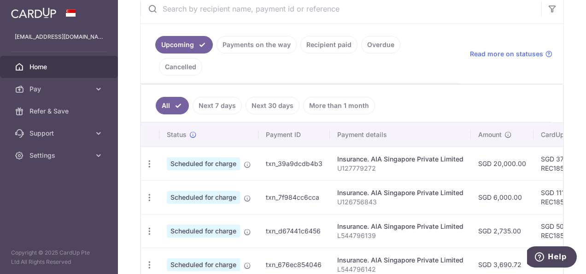
scroll to position [276, 0]
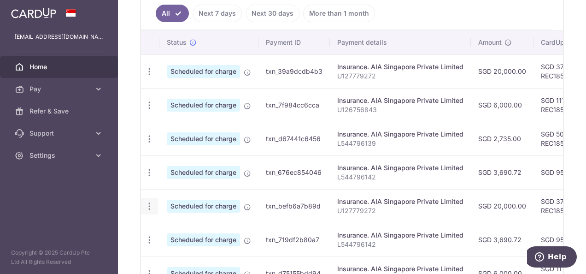
click at [149, 201] on icon "button" at bounding box center [150, 206] width 10 height 10
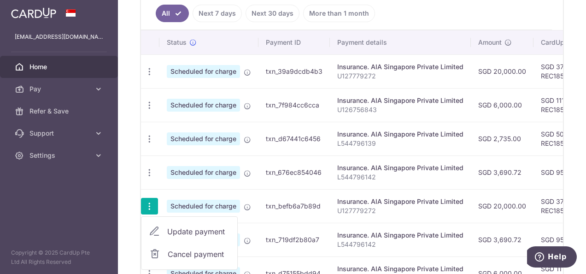
click at [190, 226] on span "Update payment" at bounding box center [198, 231] width 63 height 11
type input "20,000.00"
radio input "true"
type input "[DATE]"
type input "U127779272"
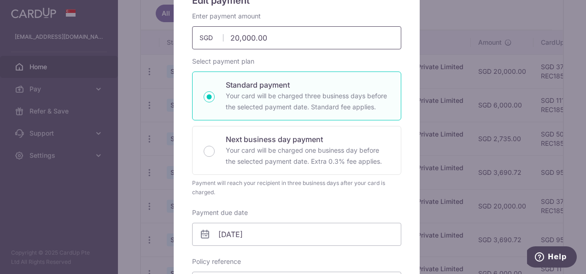
scroll to position [0, 0]
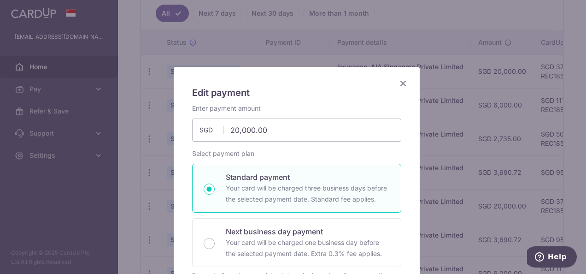
click at [399, 83] on icon "Close" at bounding box center [403, 83] width 11 height 12
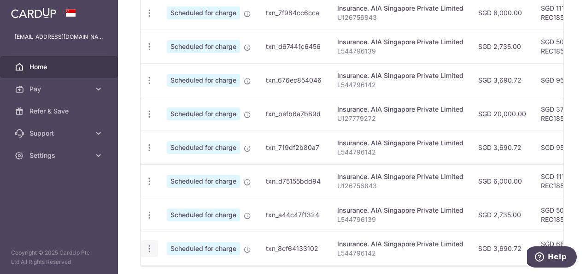
click at [153, 244] on icon "button" at bounding box center [150, 249] width 10 height 10
click at [192, 268] on span "Update payment" at bounding box center [198, 273] width 63 height 11
type input "3,690.72"
radio input "true"
type input "[DATE]"
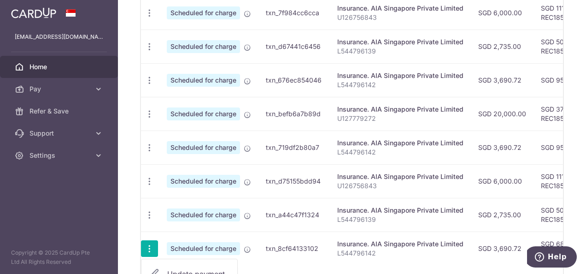
type input "L544796142"
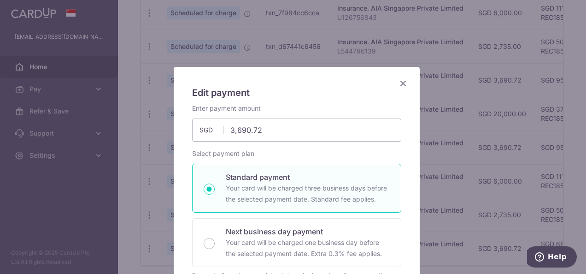
click at [400, 83] on icon "Close" at bounding box center [403, 83] width 11 height 12
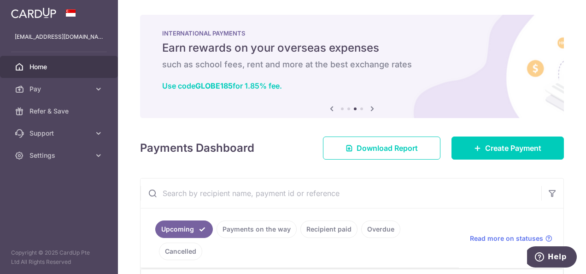
click at [286, 152] on div "Payments Dashboard Download Report Create Payment" at bounding box center [352, 146] width 424 height 27
